Goal: Navigation & Orientation: Find specific page/section

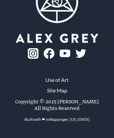
click at [57, 84] on link "Use of Art" at bounding box center [56, 80] width 23 height 8
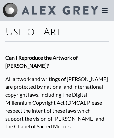
click at [50, 11] on img at bounding box center [59, 10] width 76 height 9
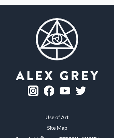
click at [54, 86] on img at bounding box center [49, 91] width 11 height 11
